Goal: Information Seeking & Learning: Learn about a topic

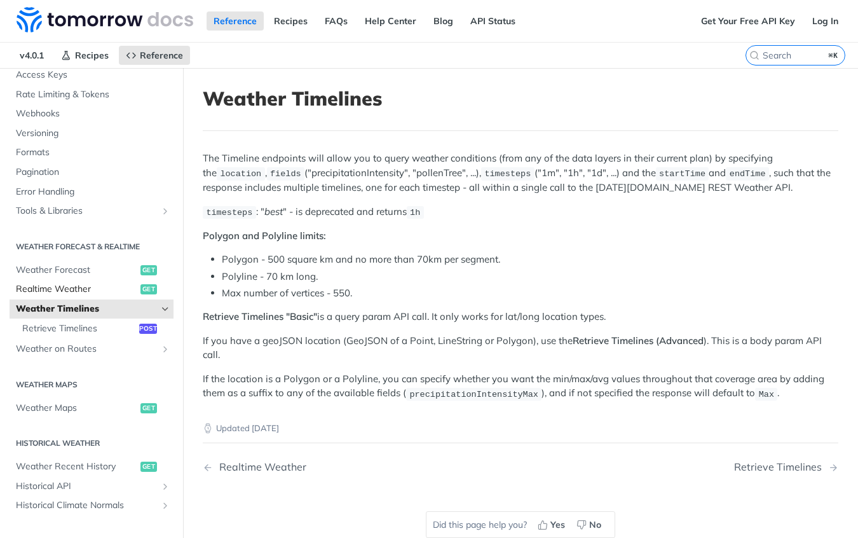
scroll to position [113, 0]
click at [57, 267] on span "Weather Forecast" at bounding box center [76, 268] width 121 height 13
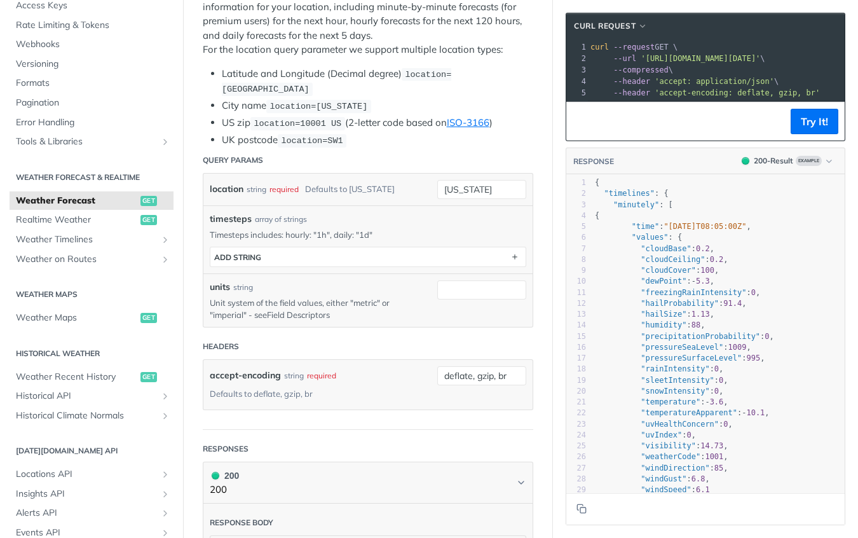
scroll to position [79, 0]
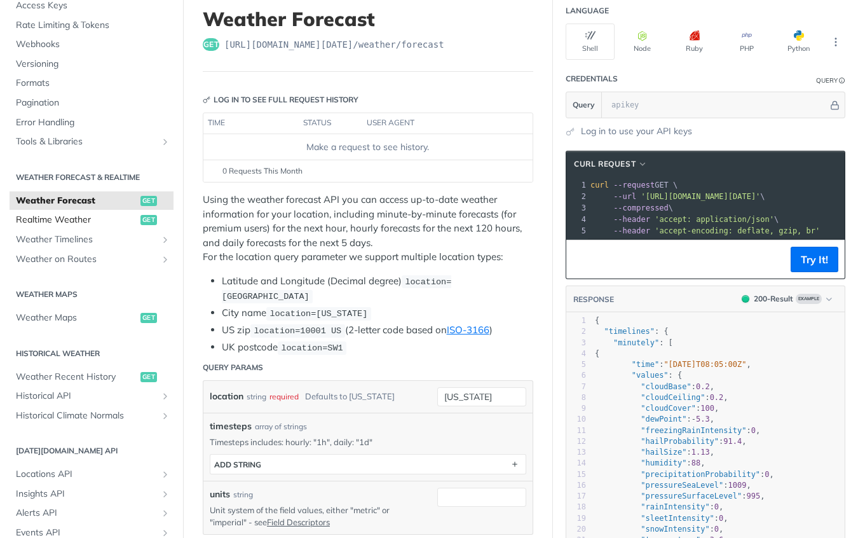
click at [71, 219] on span "Realtime Weather" at bounding box center [76, 219] width 121 height 13
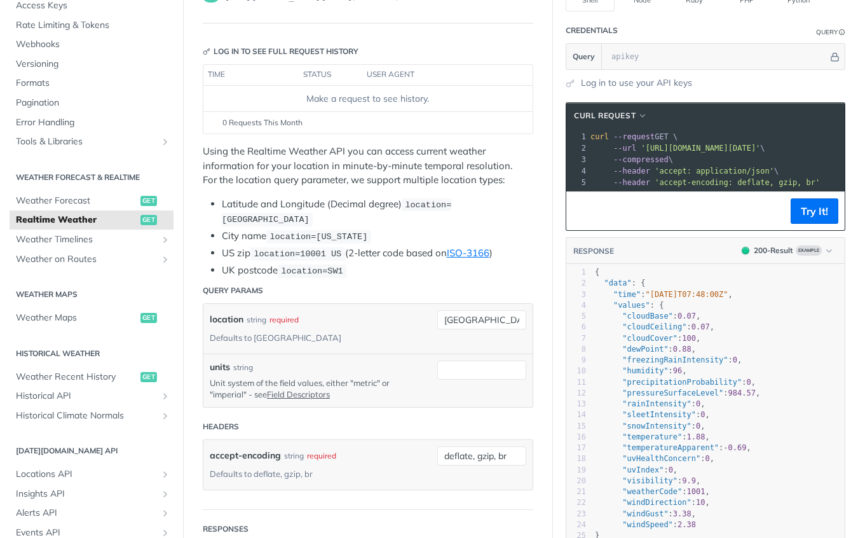
scroll to position [137, 0]
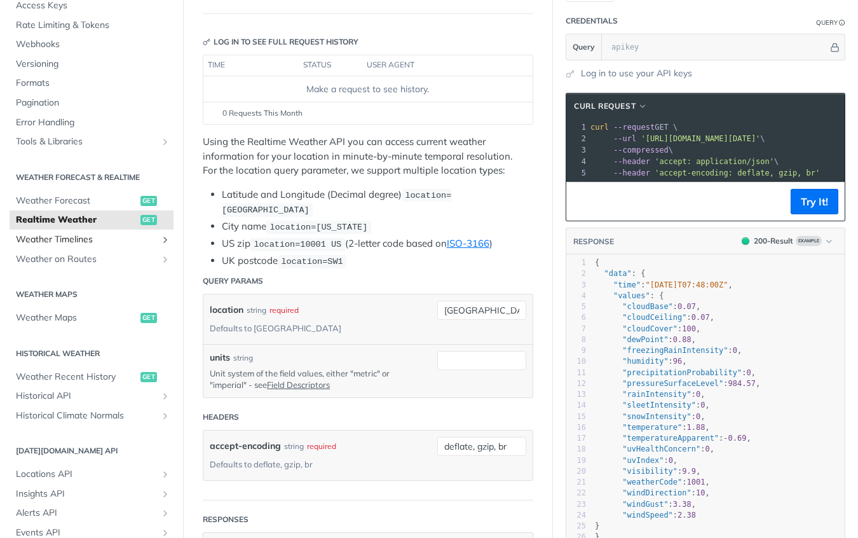
click at [71, 241] on span "Weather Timelines" at bounding box center [86, 239] width 141 height 13
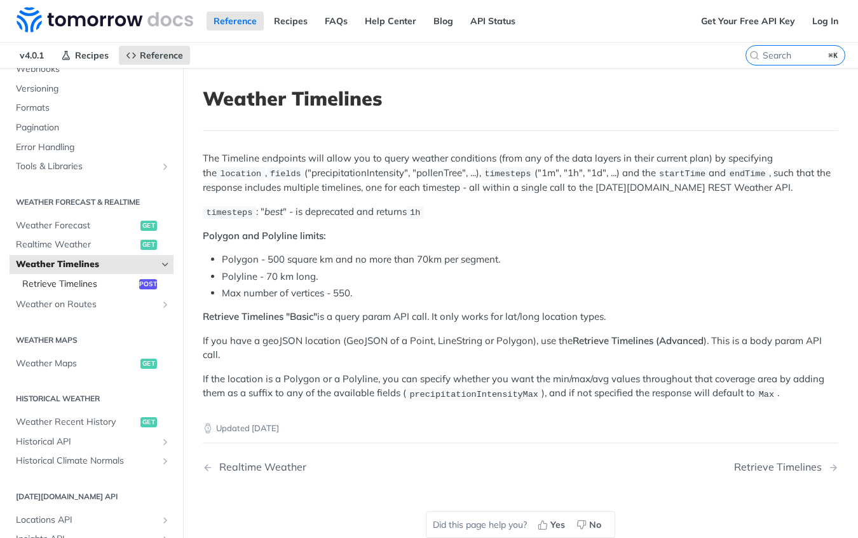
scroll to position [159, 0]
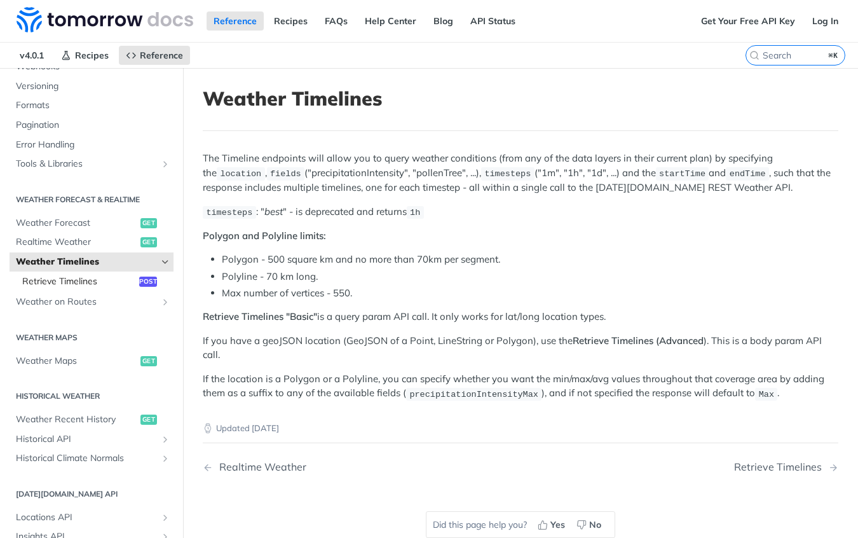
click at [71, 277] on span "Retrieve Timelines" at bounding box center [79, 281] width 114 height 13
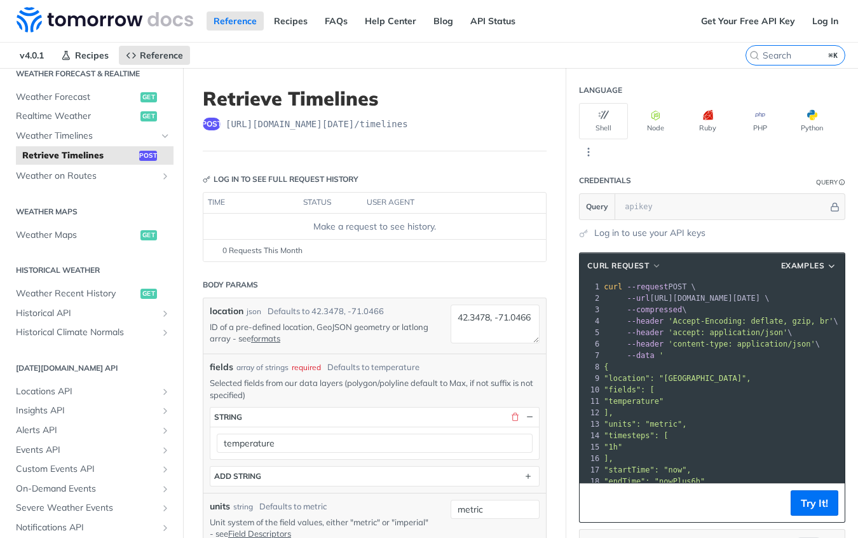
scroll to position [327, 0]
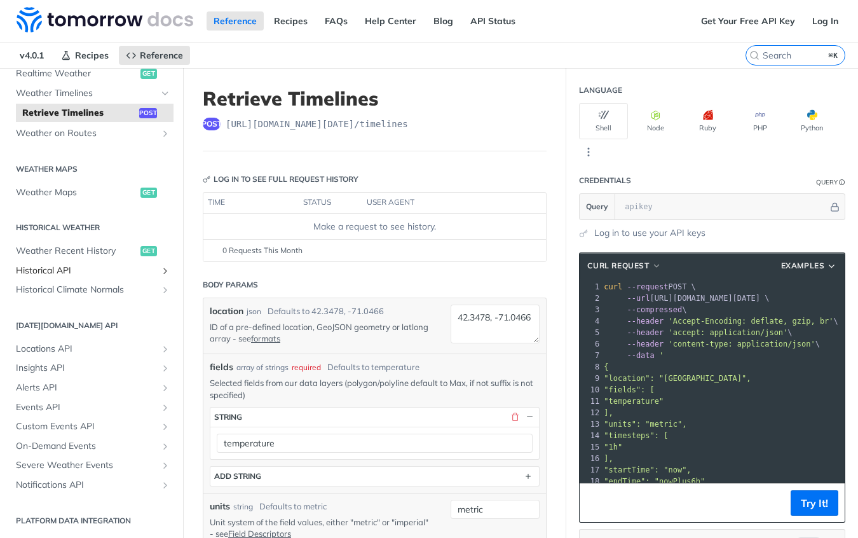
click at [65, 261] on link "Historical API" at bounding box center [92, 270] width 164 height 19
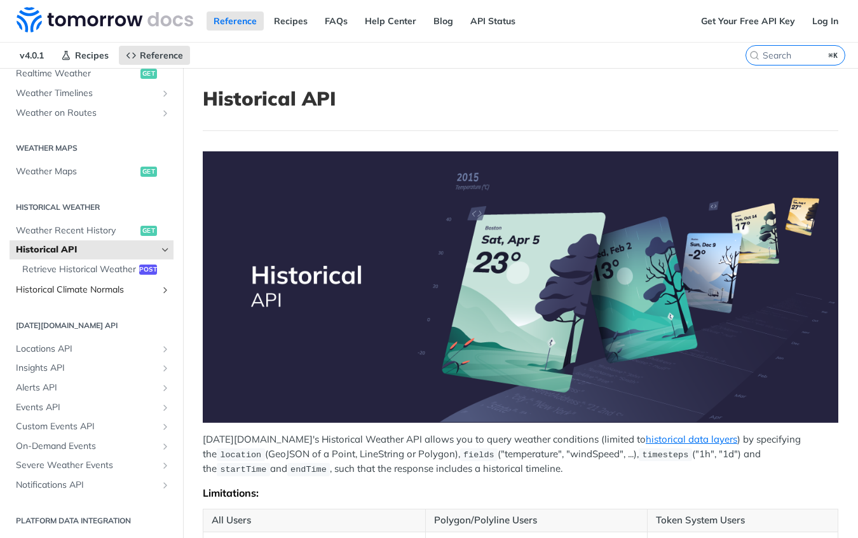
click at [65, 296] on span "Historical Climate Normals" at bounding box center [86, 289] width 141 height 13
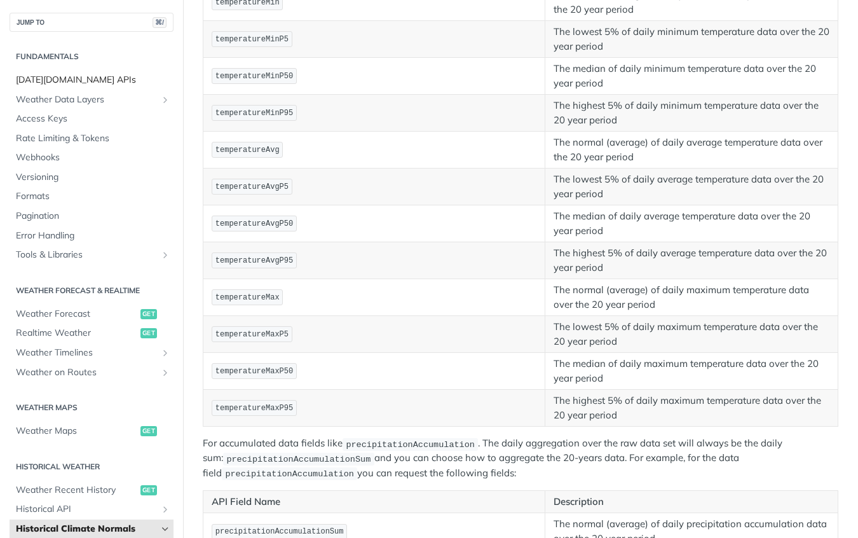
click at [53, 74] on span "[DATE][DOMAIN_NAME] APIs" at bounding box center [93, 80] width 154 height 13
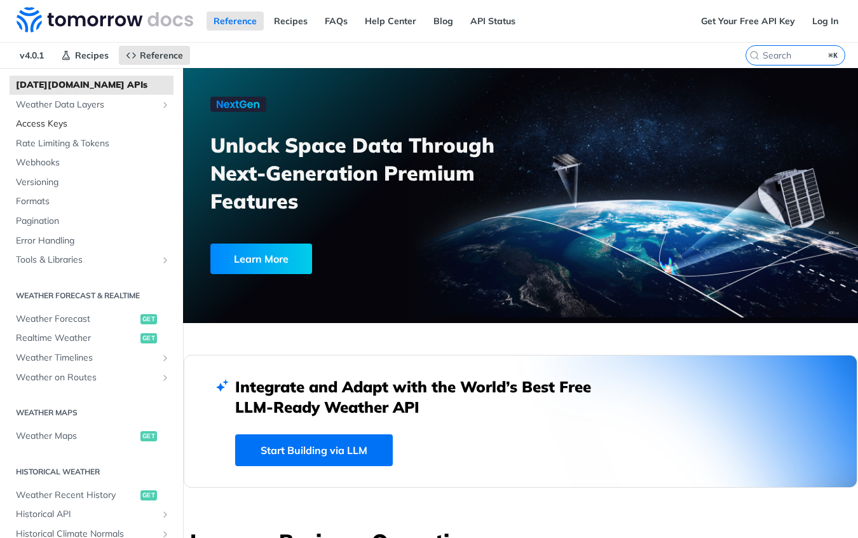
scroll to position [72, 0]
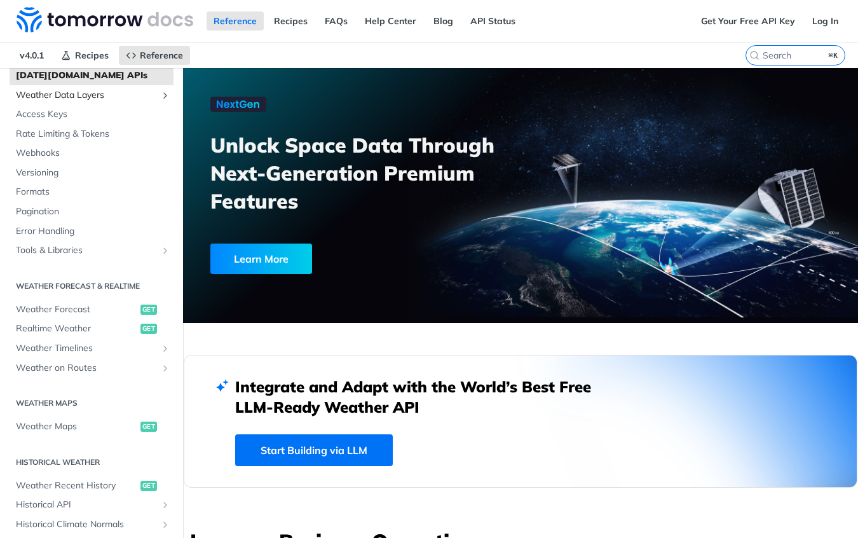
click at [53, 95] on span "Weather Data Layers" at bounding box center [86, 95] width 141 height 13
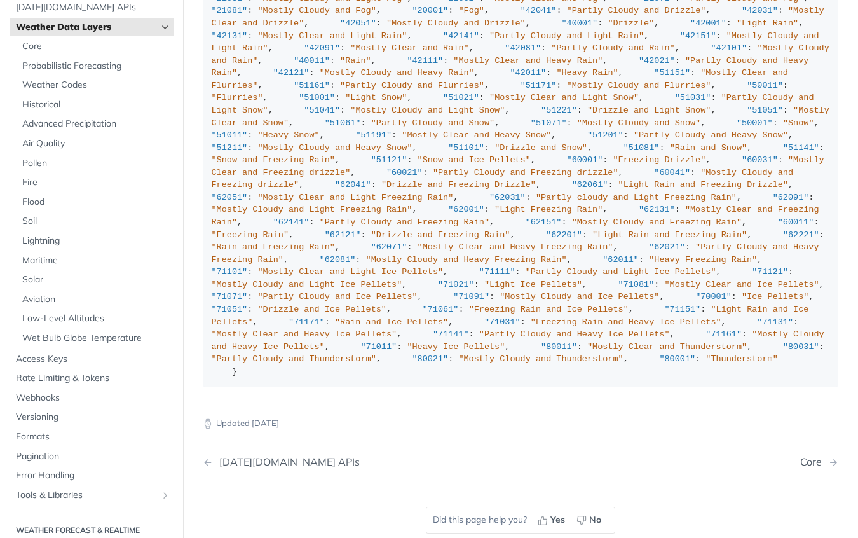
scroll to position [1237, 0]
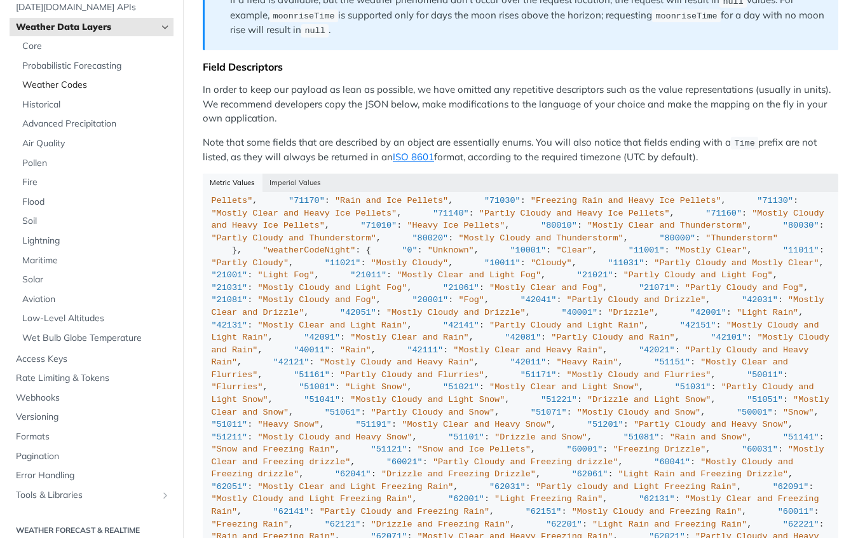
click at [31, 83] on span "Weather Codes" at bounding box center [96, 85] width 148 height 13
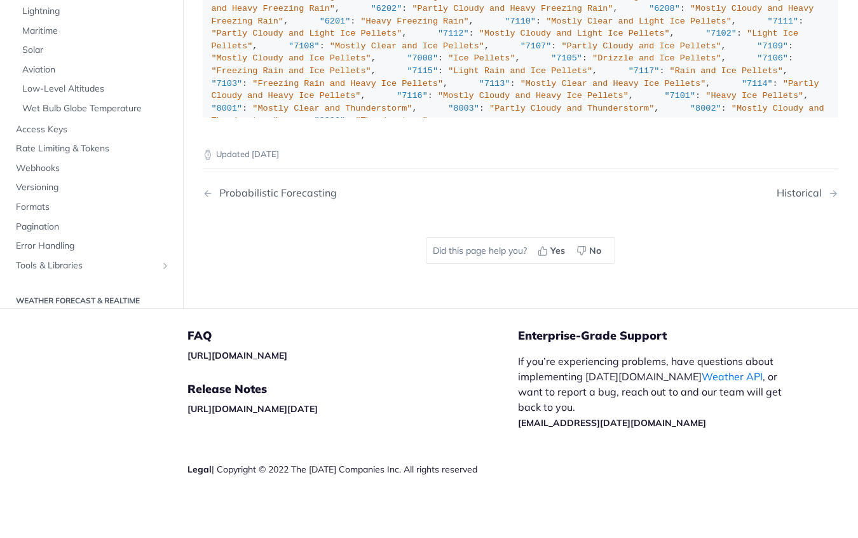
scroll to position [7328, 0]
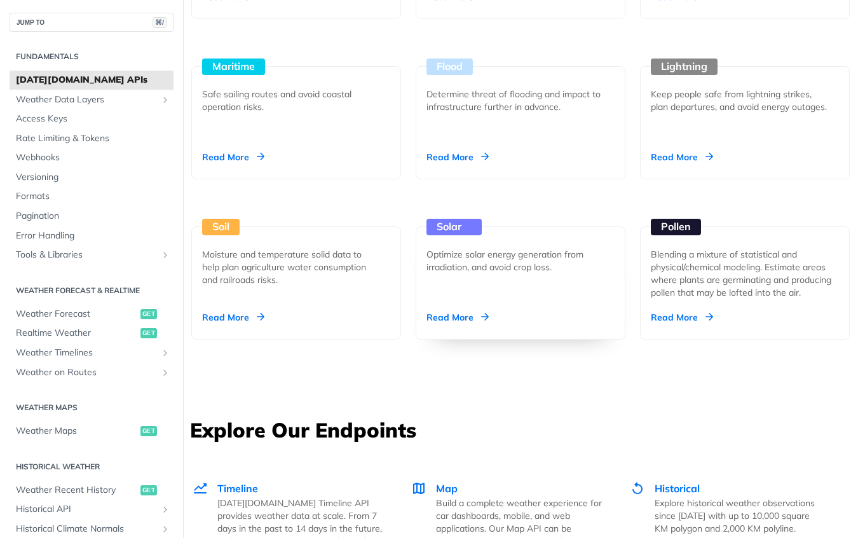
scroll to position [1290, 0]
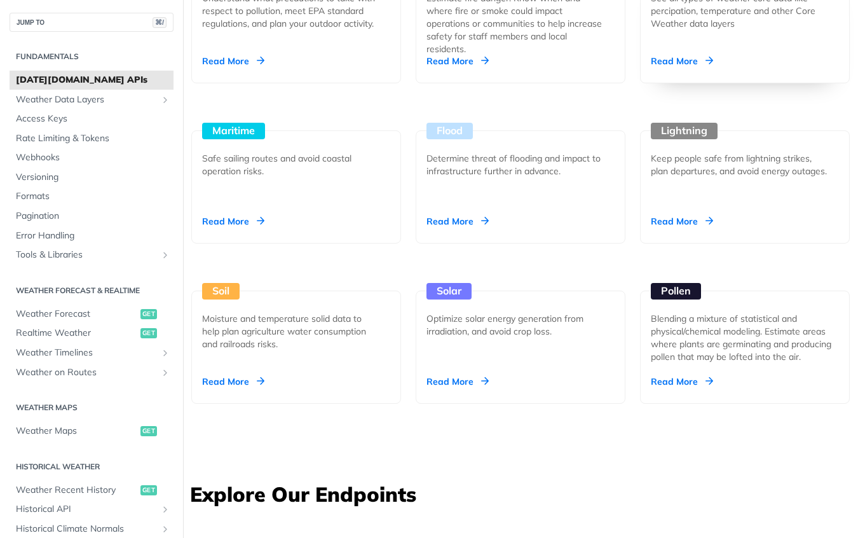
click at [678, 30] on div "See all types of weather core data like percipation, temperature and other Core…" at bounding box center [740, 11] width 178 height 38
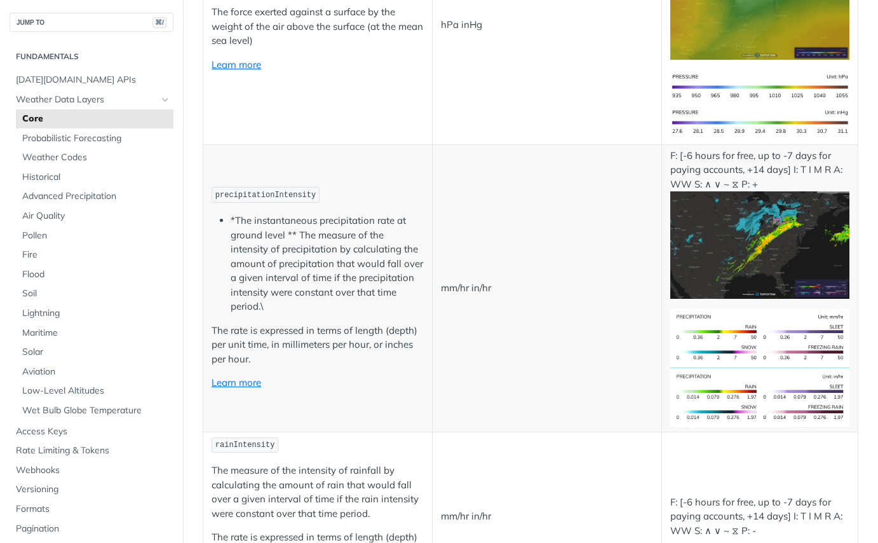
scroll to position [1968, 0]
